Goal: Transaction & Acquisition: Purchase product/service

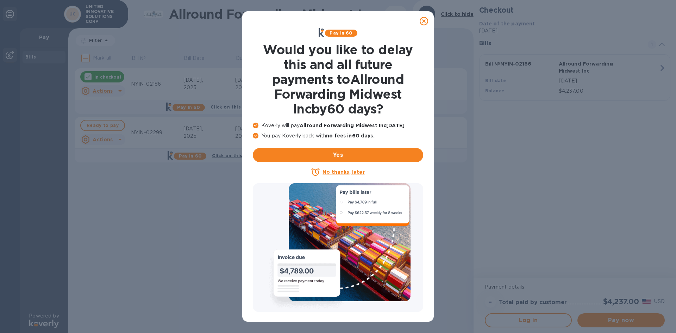
click at [376, 22] on icon at bounding box center [423, 21] width 8 height 8
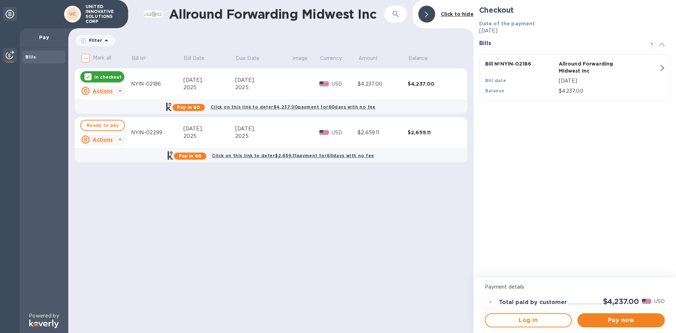
click at [87, 94] on icon at bounding box center [86, 91] width 8 height 8
click at [105, 188] on div at bounding box center [338, 166] width 676 height 333
click at [120, 93] on icon at bounding box center [120, 91] width 8 height 8
click at [102, 215] on div at bounding box center [338, 166] width 676 height 333
click at [86, 57] on input "Mark all" at bounding box center [85, 58] width 15 height 15
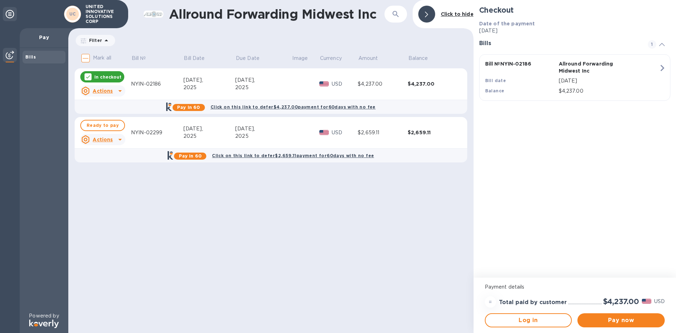
checkbox input "true"
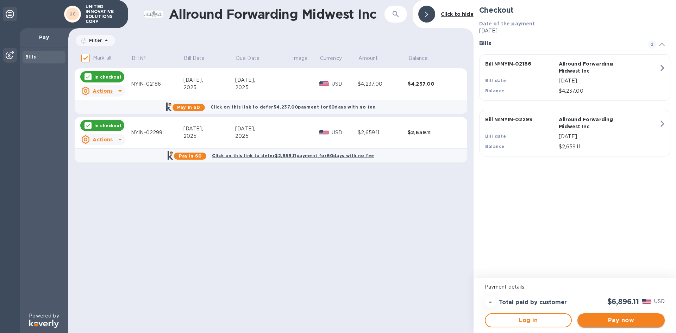
click at [376, 315] on button "Pay now" at bounding box center [620, 320] width 87 height 14
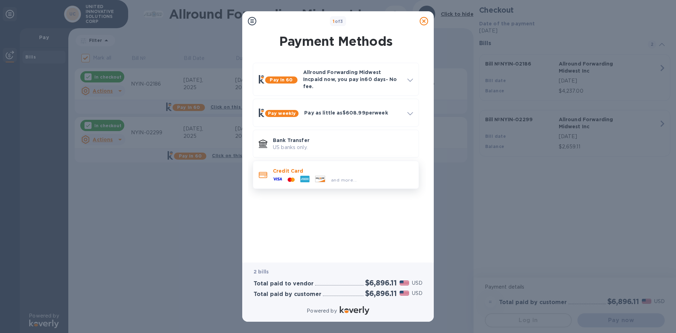
click at [292, 167] on p "Credit Card" at bounding box center [343, 170] width 140 height 7
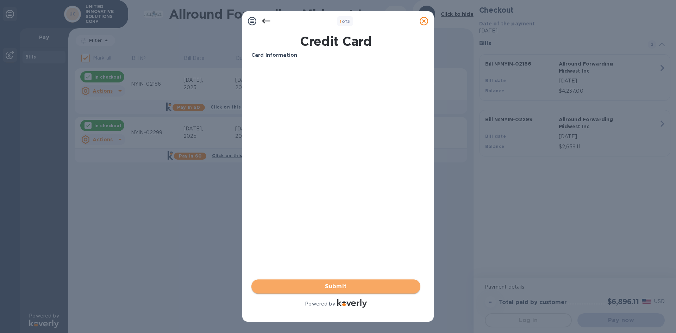
click at [357, 290] on span "Submit" at bounding box center [336, 286] width 158 height 8
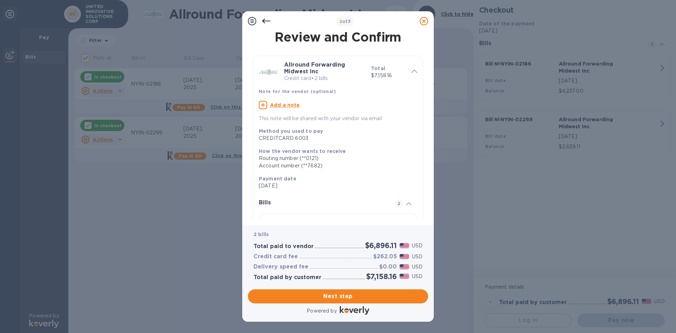
click at [317, 303] on div "Next step" at bounding box center [338, 296] width 186 height 20
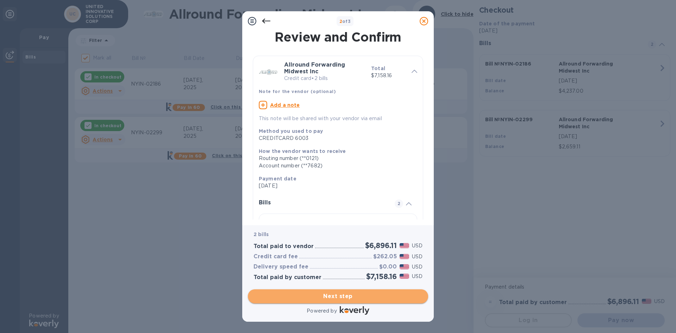
click at [317, 298] on span "Next step" at bounding box center [337, 296] width 169 height 8
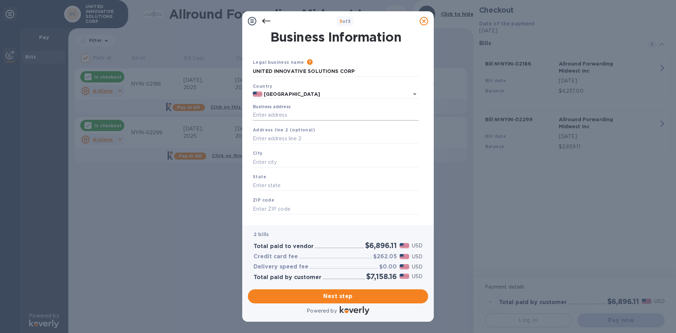
click at [303, 119] on input "Business address" at bounding box center [336, 115] width 166 height 11
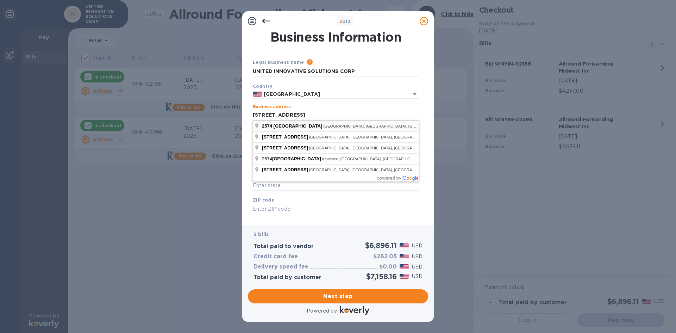
type input "[STREET_ADDRESS]"
type input "[GEOGRAPHIC_DATA]"
type input "IL"
type input "60007"
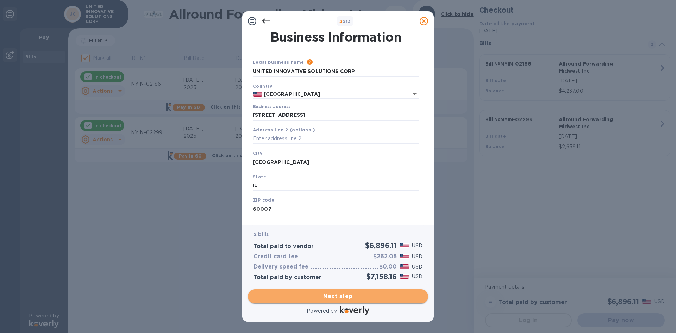
click at [316, 293] on span "Next step" at bounding box center [337, 296] width 169 height 8
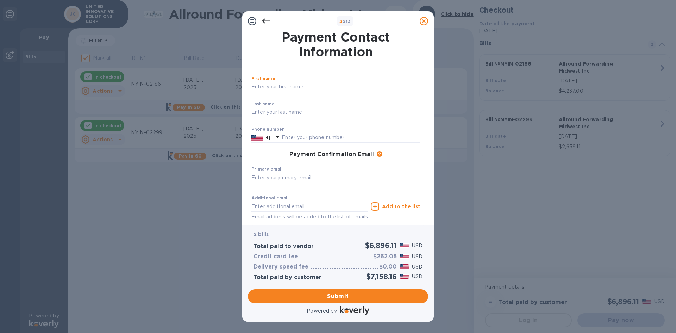
click at [302, 91] on input "text" at bounding box center [335, 87] width 169 height 11
type input "[PERSON_NAME]"
click at [258, 108] on input "text" at bounding box center [335, 112] width 169 height 11
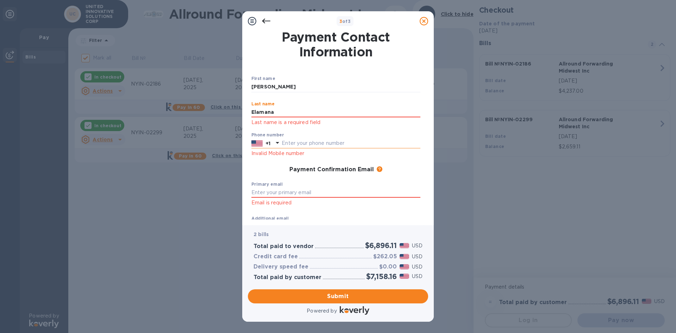
type input "Elamana"
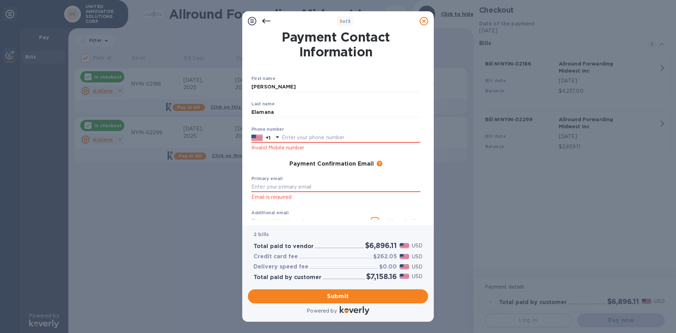
click at [262, 145] on div "Phone number +1 Invalid Mobile number" at bounding box center [335, 139] width 169 height 25
click at [296, 140] on input "text" at bounding box center [351, 137] width 139 height 11
type input "8473414724"
click at [276, 187] on input "text" at bounding box center [335, 187] width 169 height 11
click at [287, 140] on input "8473414724" at bounding box center [351, 137] width 139 height 11
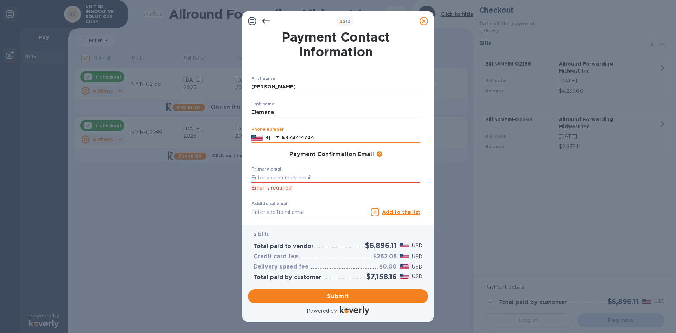
click at [291, 137] on input "8473414724" at bounding box center [351, 137] width 139 height 11
click at [278, 175] on input "text" at bounding box center [335, 177] width 169 height 11
type input "[PERSON_NAME][EMAIL_ADDRESS][DOMAIN_NAME]"
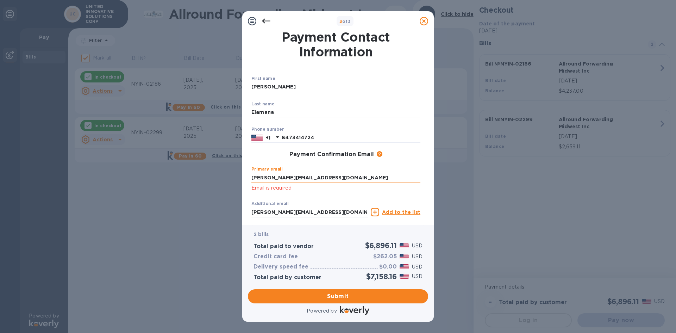
click at [304, 179] on input "[PERSON_NAME][EMAIL_ADDRESS][DOMAIN_NAME]" at bounding box center [335, 177] width 169 height 11
click at [273, 214] on div "Additional email [PERSON_NAME][EMAIL_ADDRESS][DOMAIN_NAME] Email address will b…" at bounding box center [309, 213] width 116 height 25
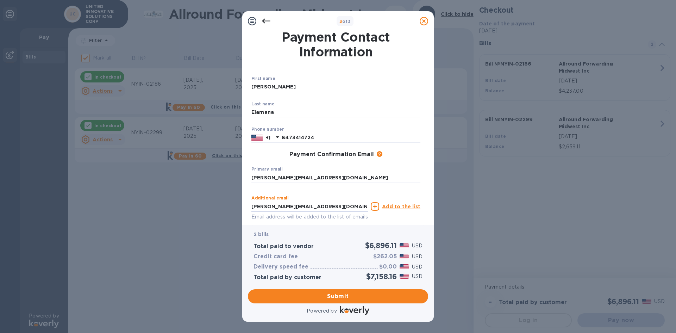
drag, startPoint x: 263, startPoint y: 207, endPoint x: 249, endPoint y: 209, distance: 13.8
click at [249, 209] on div "Payment Contact Information First name [PERSON_NAME] ​ Last name [PERSON_NAME] …" at bounding box center [338, 125] width 180 height 188
type input "[EMAIL_ADDRESS][DOMAIN_NAME]"
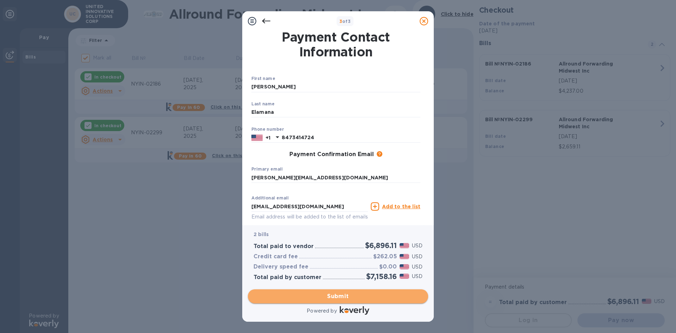
click at [358, 297] on span "Submit" at bounding box center [337, 296] width 169 height 8
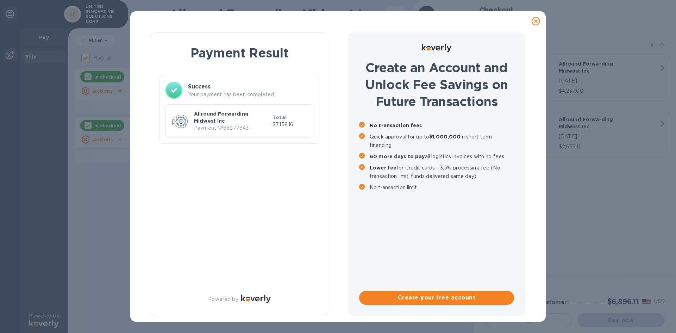
checkbox input "false"
